Goal: Check status: Check status

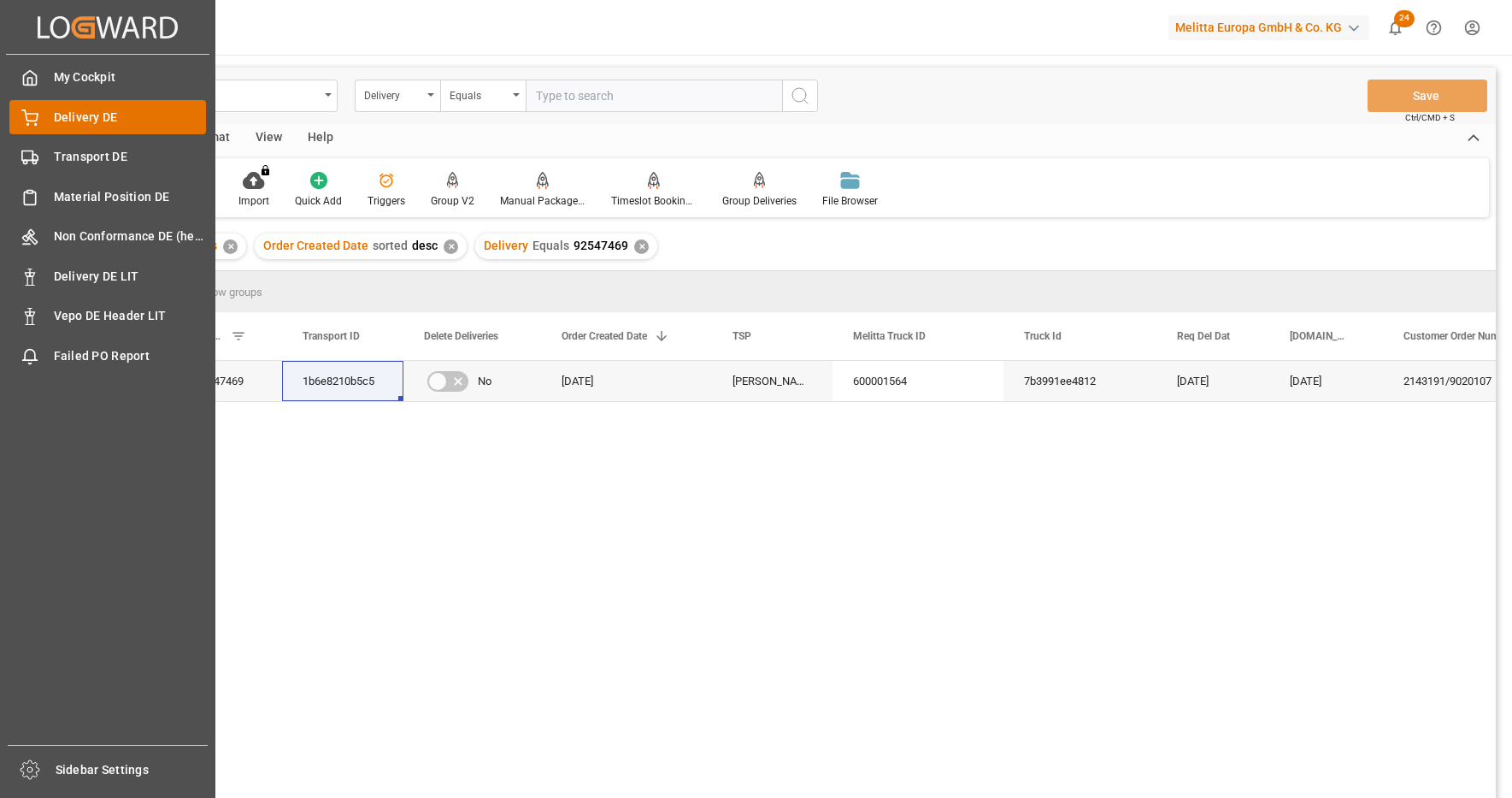
click at [51, 126] on div "Delivery DE Delivery DE" at bounding box center [107, 117] width 196 height 33
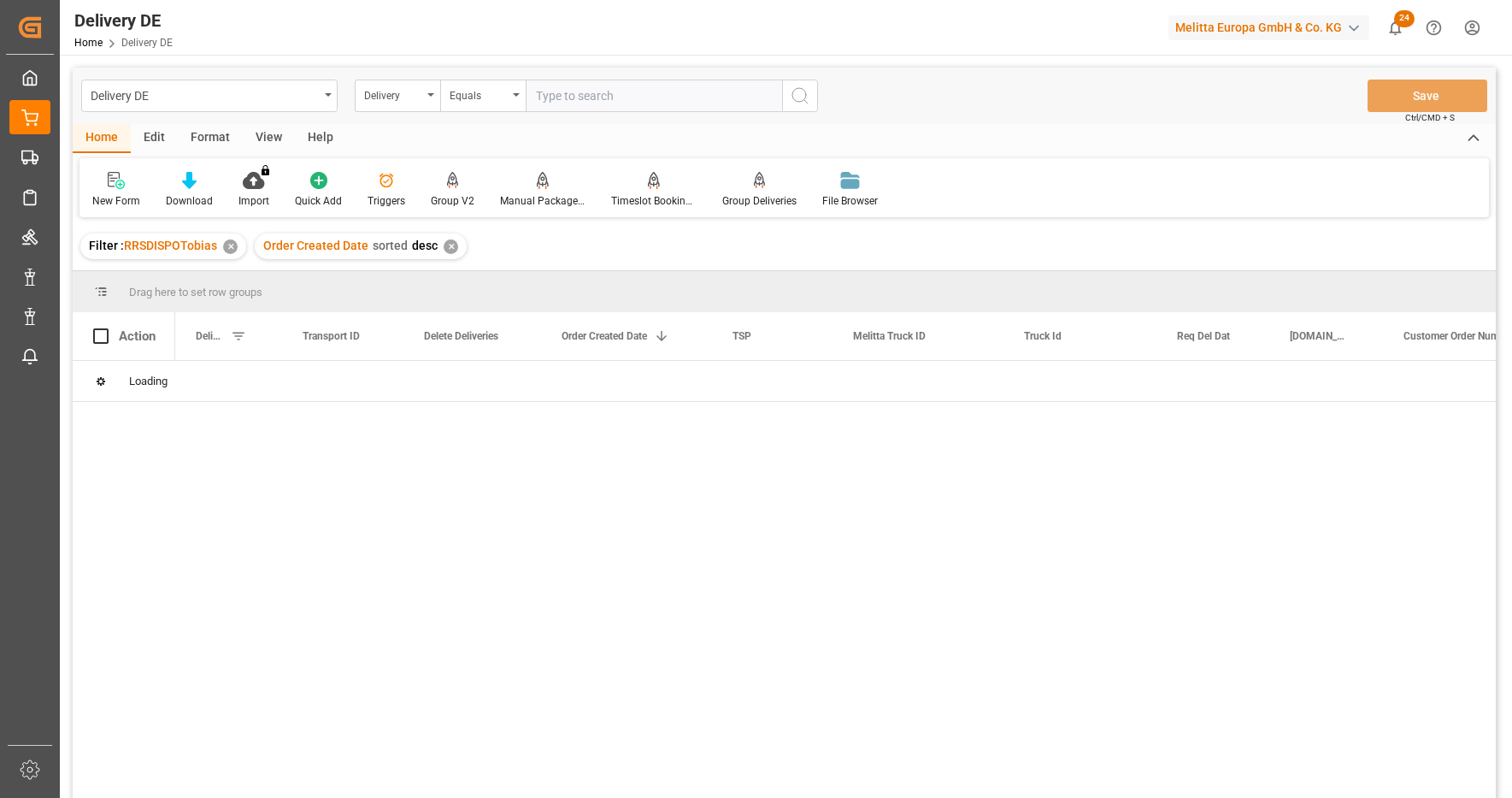
click at [596, 104] on input "text" at bounding box center [653, 95] width 257 height 32
paste input "92549756"
type input "92549756"
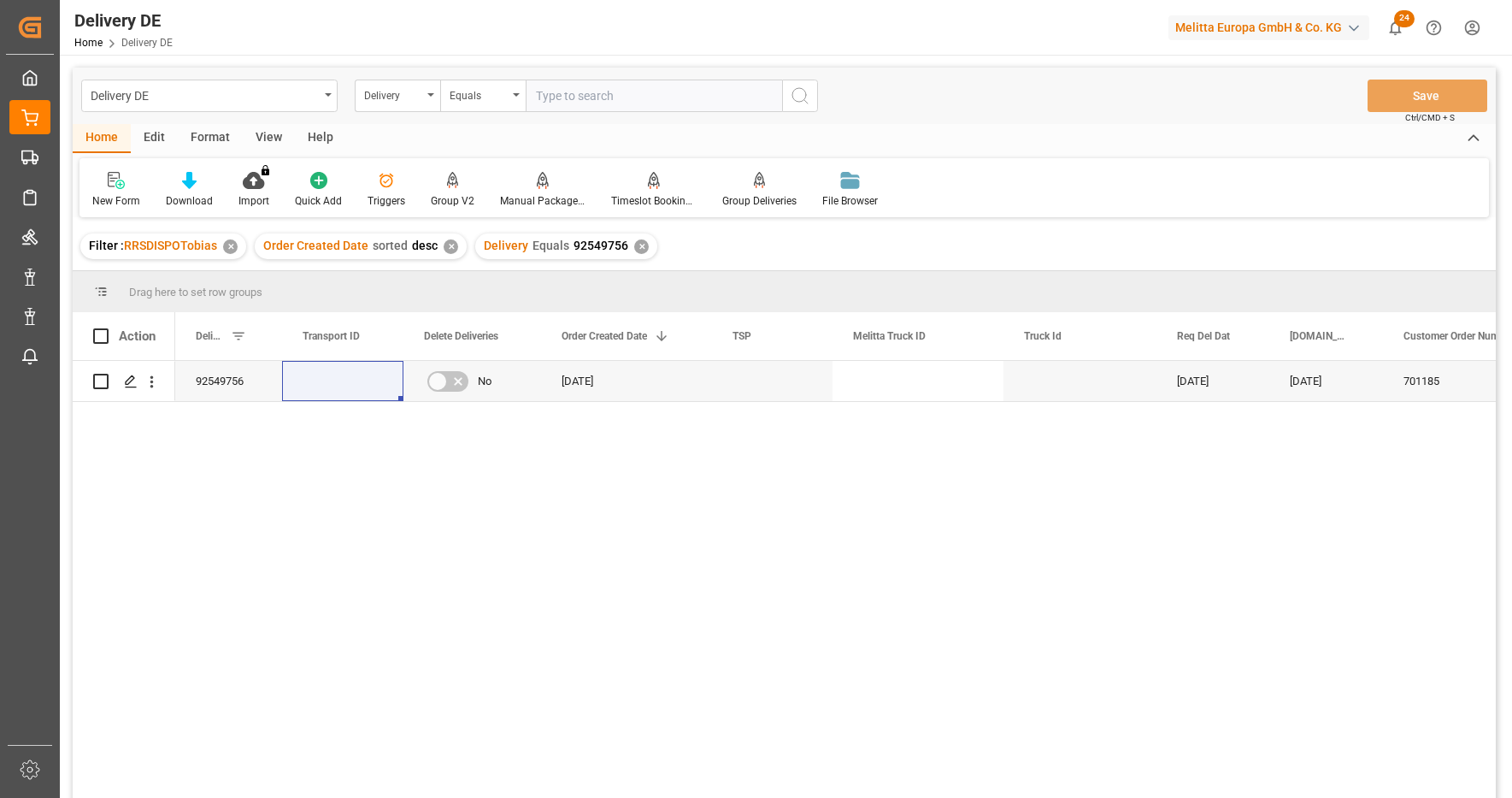
click at [259, 503] on div "92549756 No [DATE] [DATE] [DATE] 701185 Aldi SE Co. KG, LGF" at bounding box center [836, 584] width 1321 height 448
click at [524, 647] on div "92549756 No [DATE] [DATE] [DATE] 701185 Aldi SE Co. KG, LGF" at bounding box center [836, 584] width 1321 height 448
click at [562, 561] on div "92549756 No [DATE] [DATE] [DATE] 701185 Aldi SE Co. KG, LGF" at bounding box center [836, 584] width 1321 height 448
click at [326, 577] on div "92549756 No [DATE] [DATE] [DATE] 701185 Aldi SE Co. KG, LGF" at bounding box center [836, 584] width 1321 height 448
click at [264, 520] on div "92549756 No [DATE] [DATE] [DATE] 701185 Aldi SE Co. KG, LGF" at bounding box center [836, 584] width 1321 height 448
